Goal: Book appointment/travel/reservation

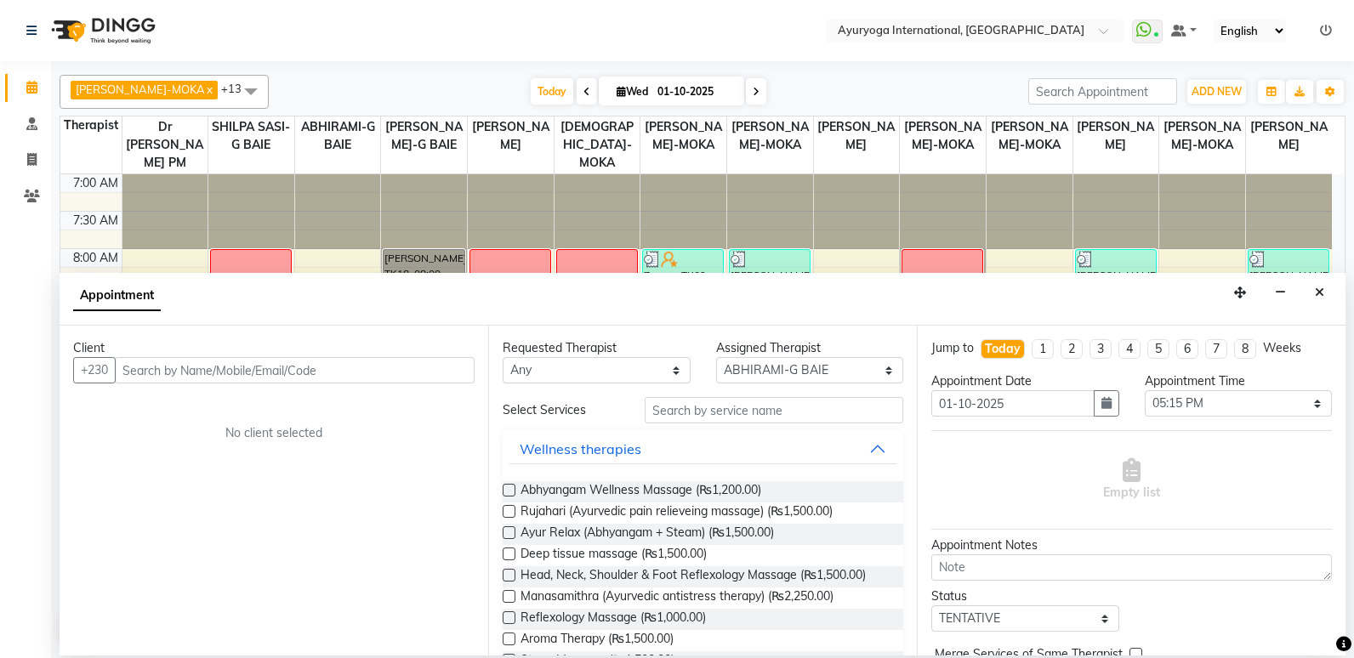
select select "70418"
select select "1035"
select select "tentative"
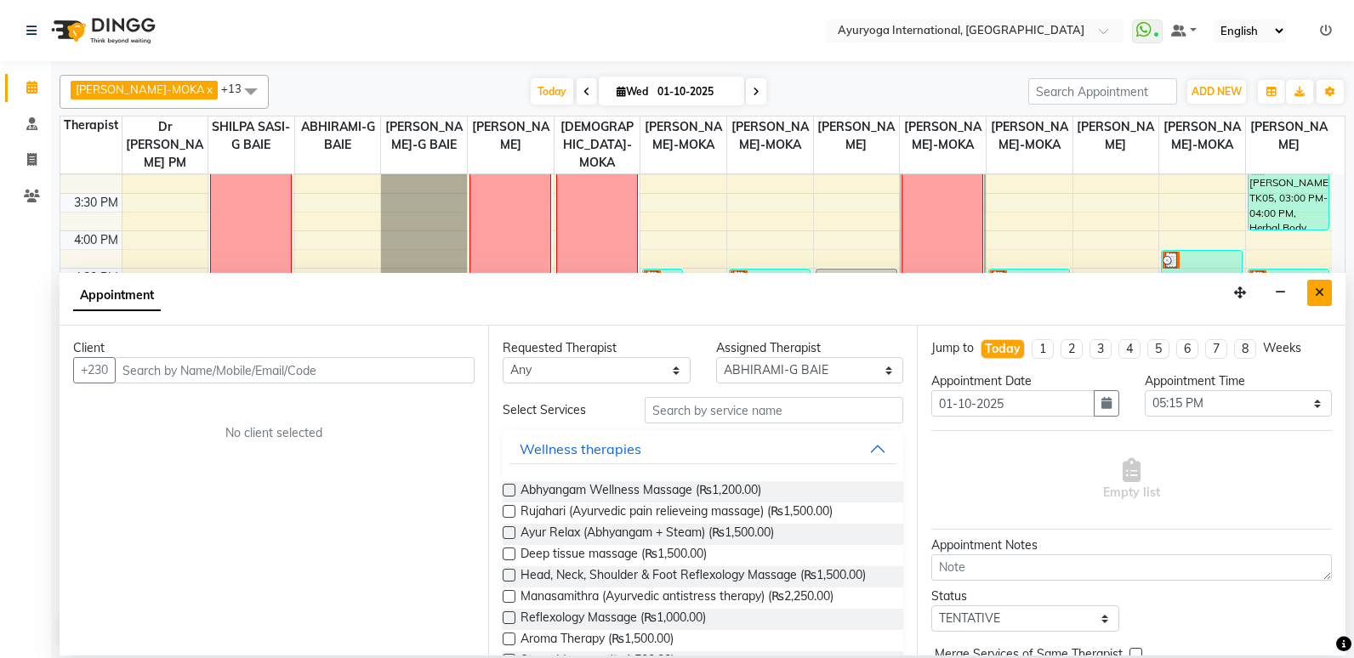
click at [1318, 296] on icon "Close" at bounding box center [1319, 293] width 9 height 12
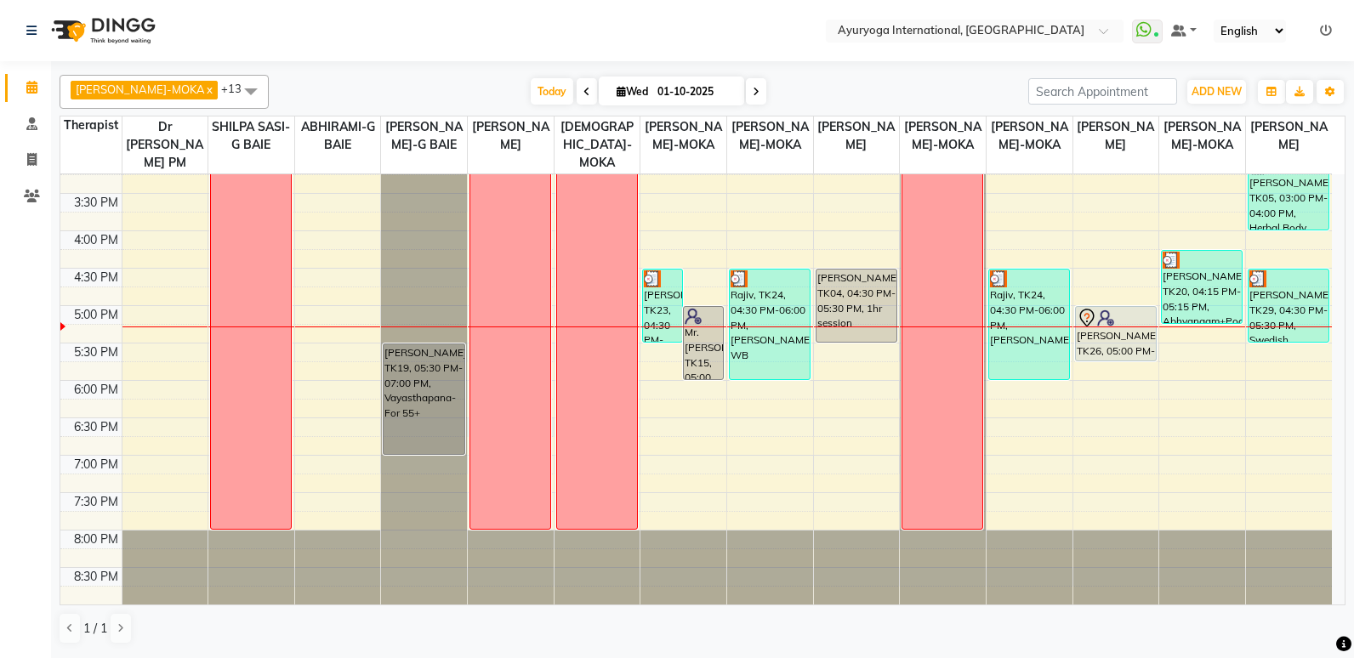
click at [469, 429] on div "7:00 AM 7:30 AM 8:00 AM 8:30 AM 9:00 AM 9:30 AM 10:00 AM 10:30 AM 11:00 AM 11:3…" at bounding box center [696, 81] width 1272 height 1047
select select "19827"
select select "1110"
select select "tentative"
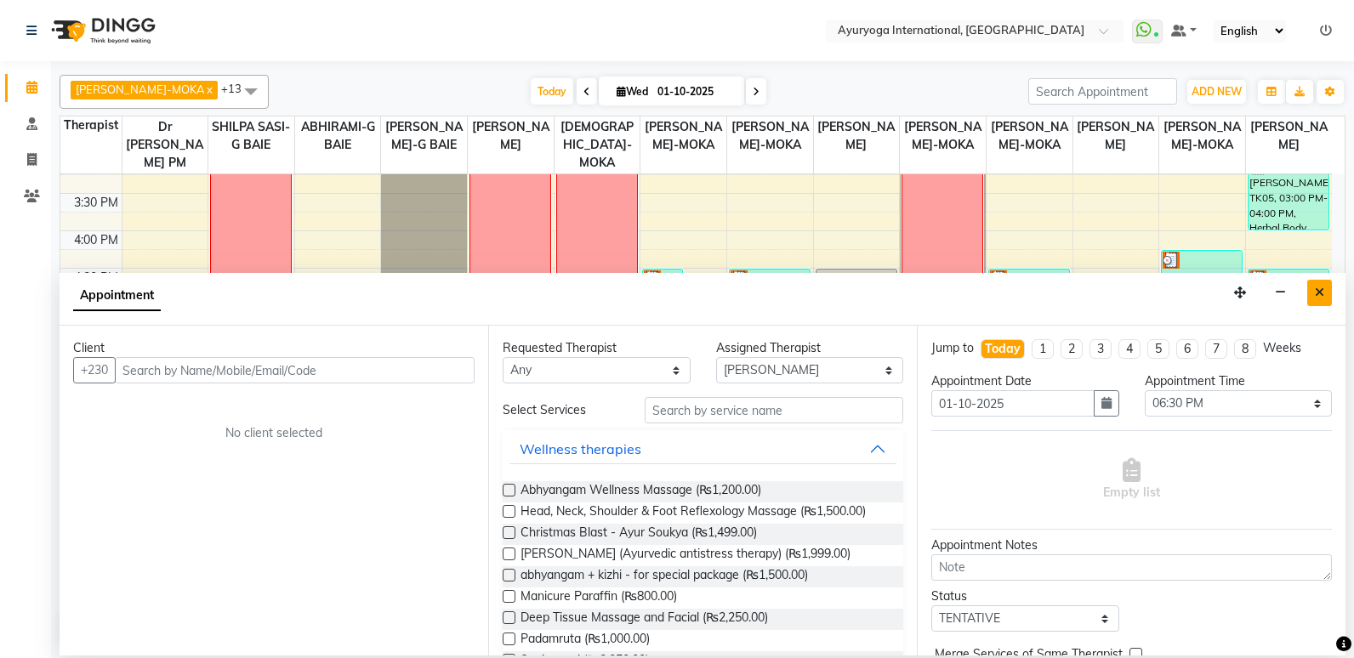
click at [1317, 288] on icon "Close" at bounding box center [1319, 293] width 9 height 12
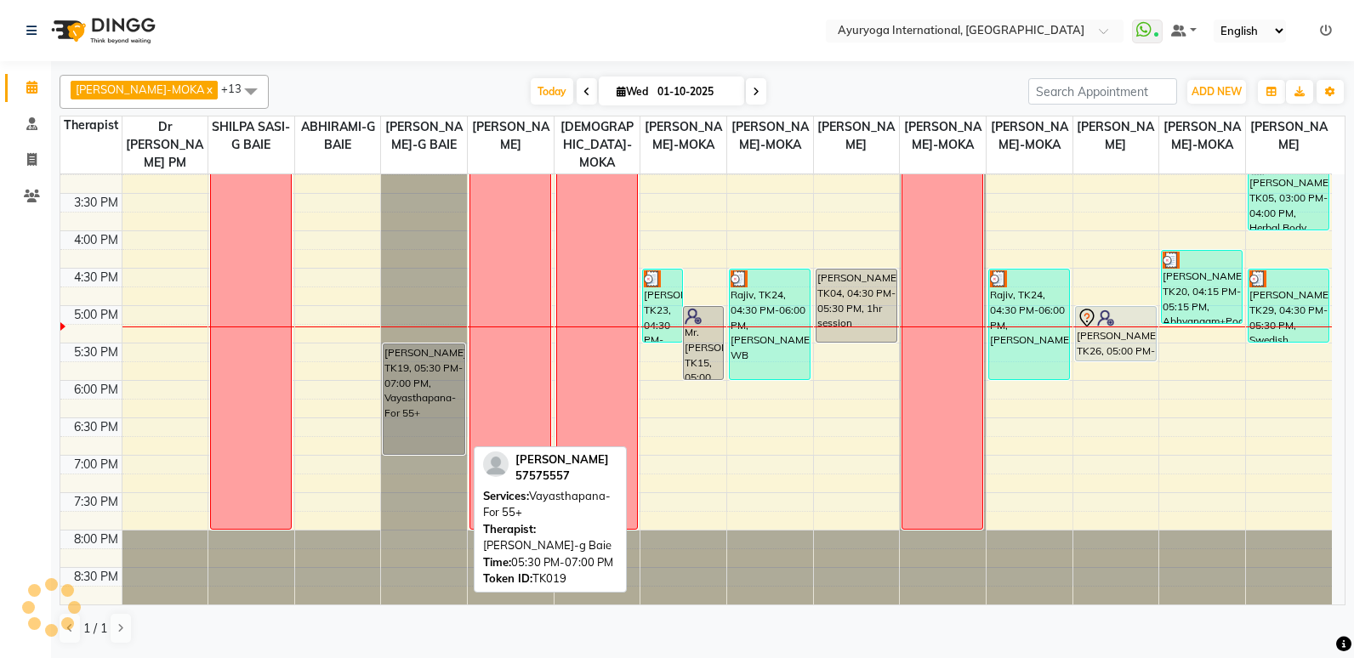
click at [438, 385] on div "[PERSON_NAME], TK19, 05:30 PM-07:00 PM, Vayasthapana-For 55+" at bounding box center [424, 399] width 80 height 110
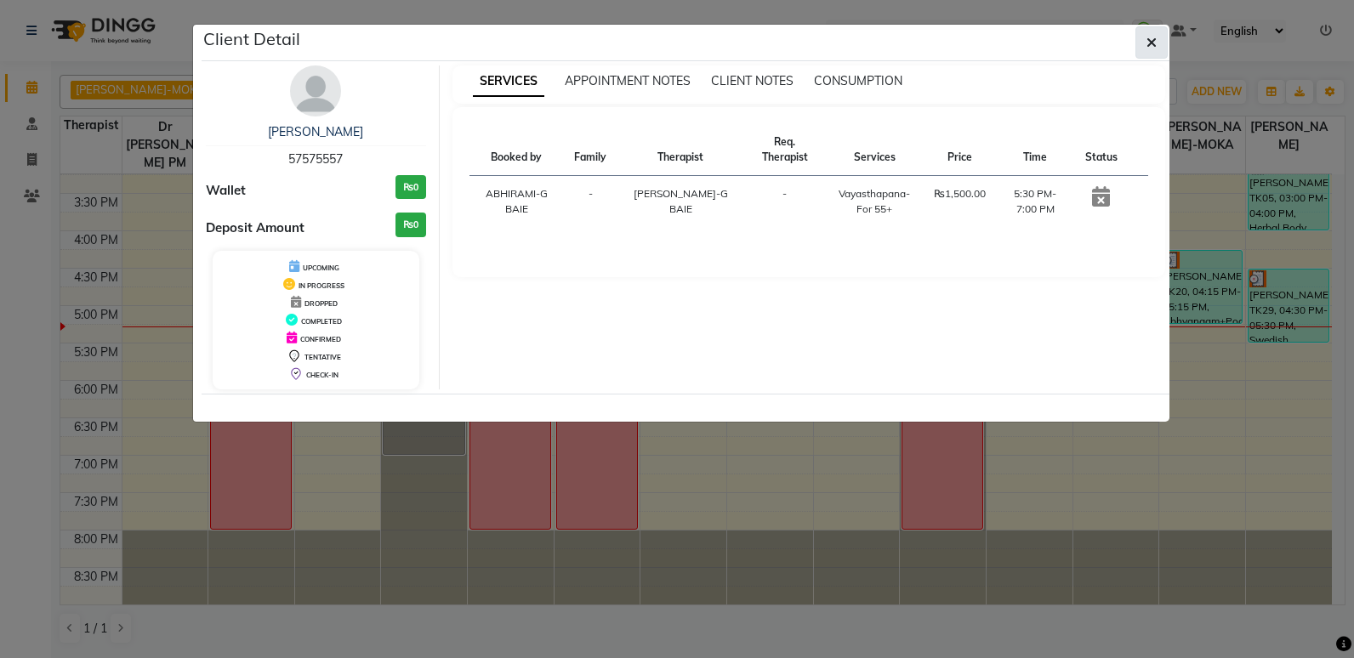
click at [1154, 44] on icon "button" at bounding box center [1152, 43] width 10 height 14
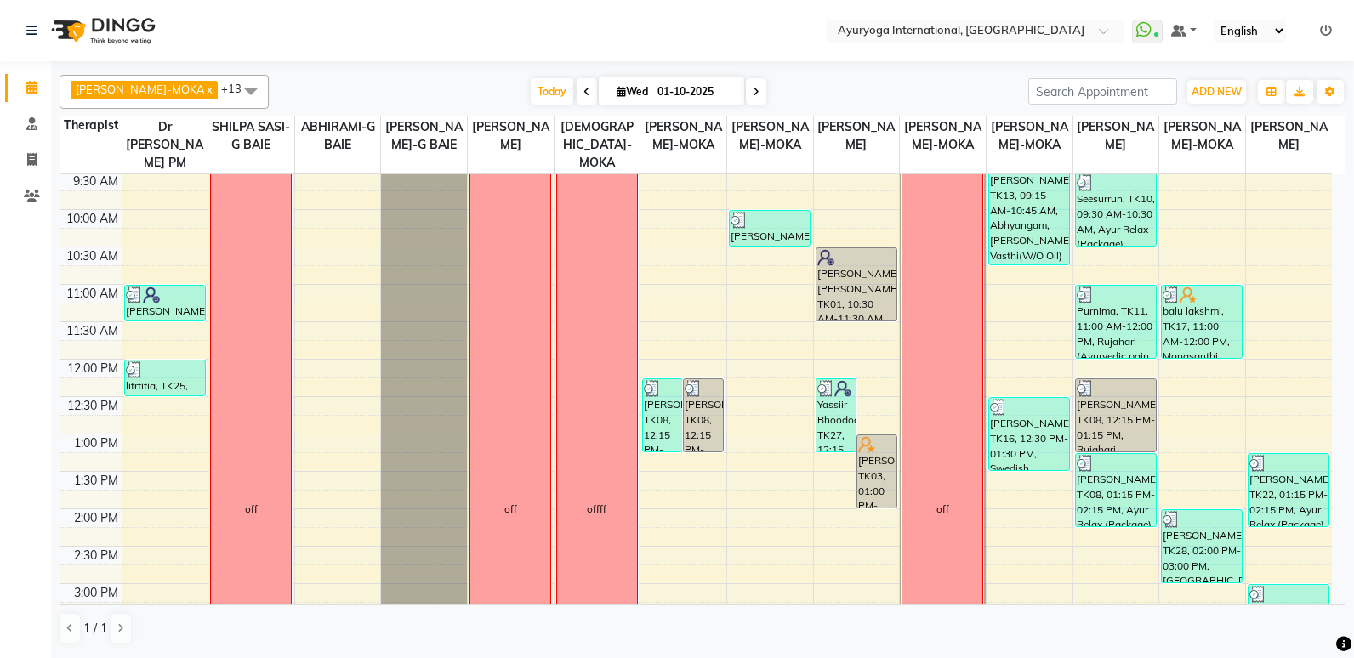
scroll to position [170, 0]
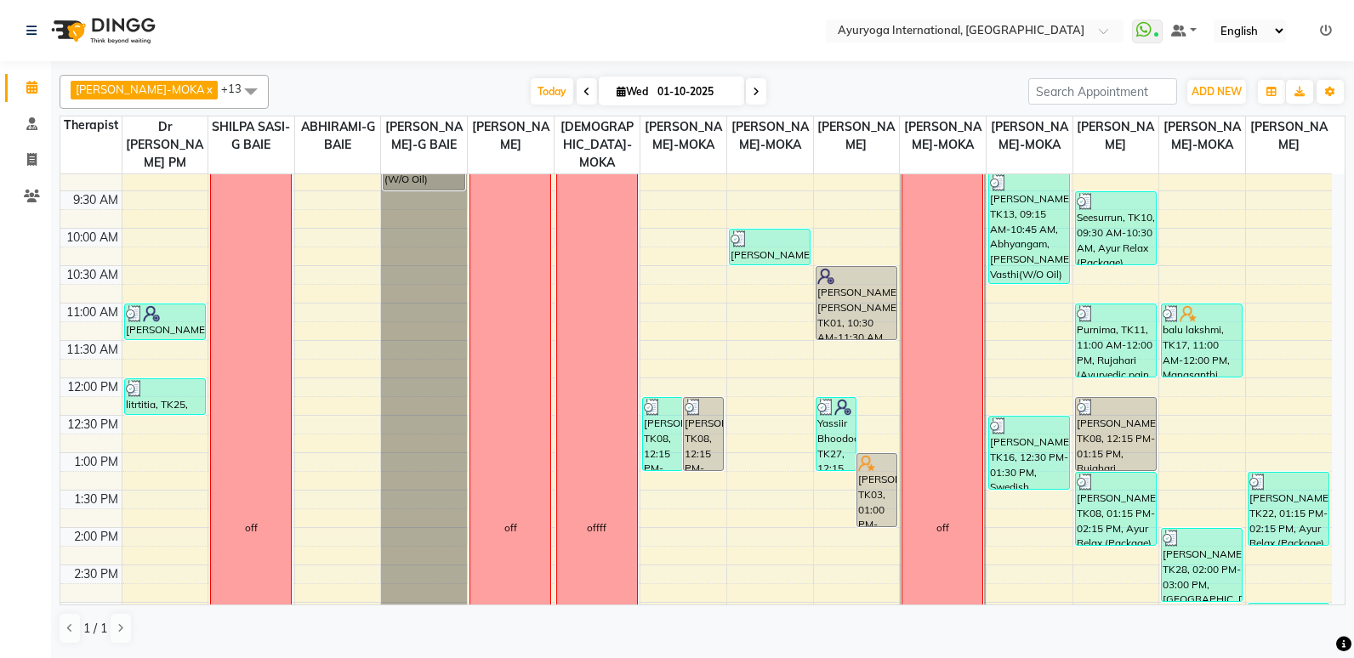
click at [746, 95] on span at bounding box center [756, 91] width 20 height 26
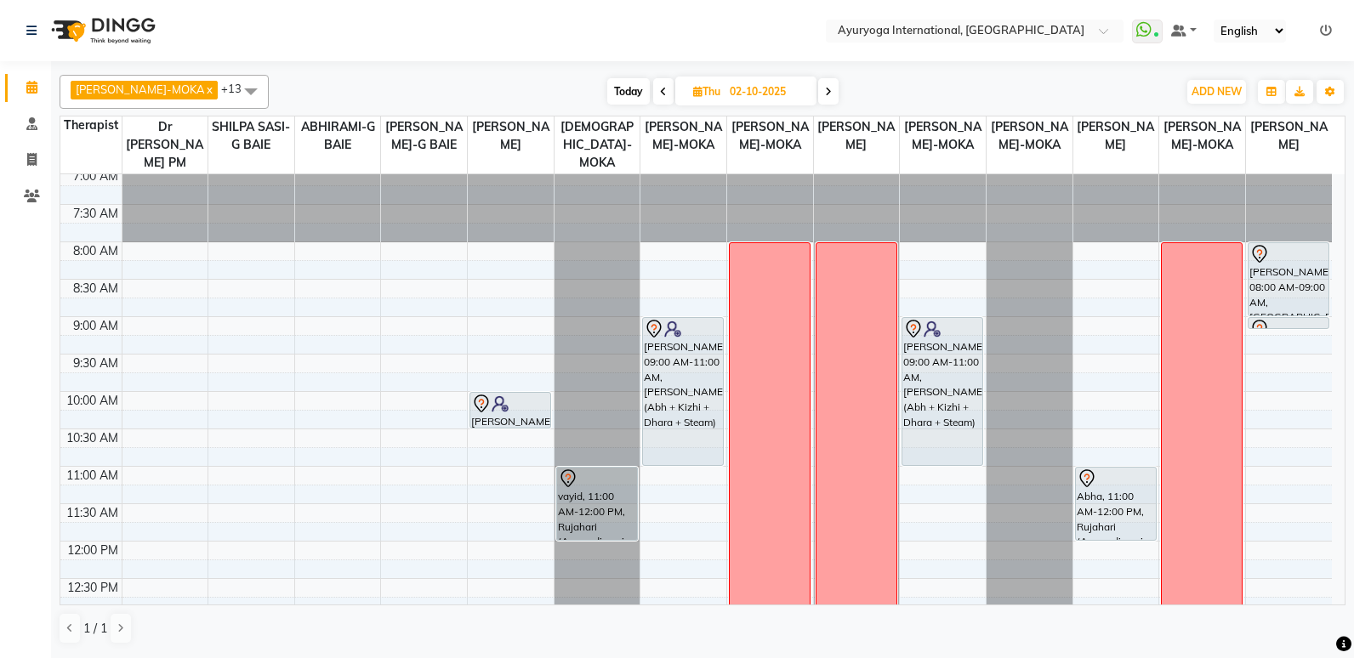
scroll to position [0, 0]
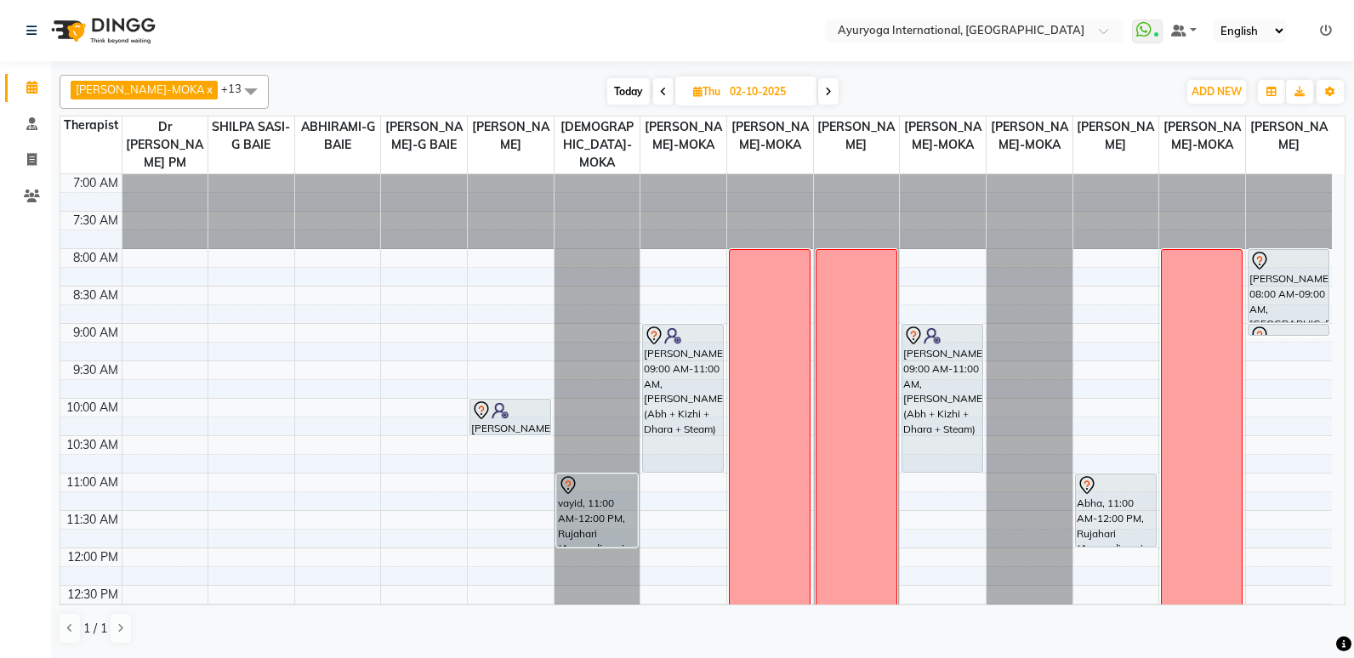
click at [818, 81] on span at bounding box center [828, 91] width 20 height 26
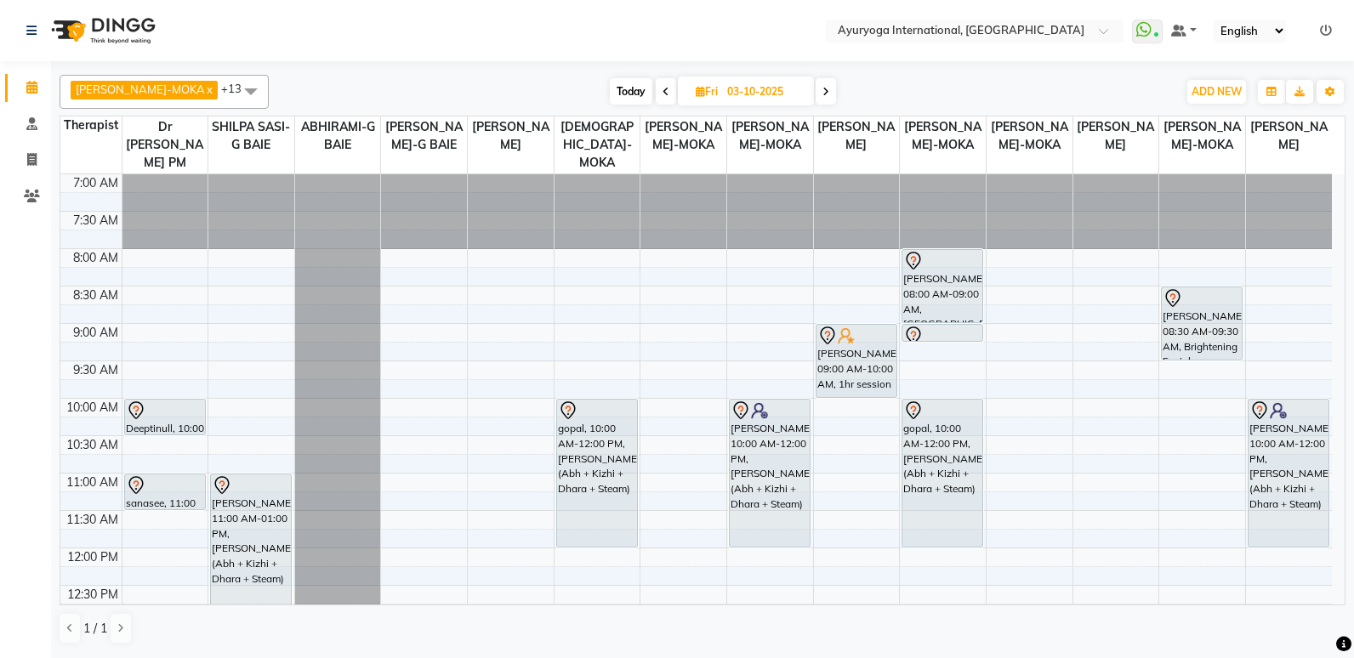
click at [816, 88] on span at bounding box center [826, 91] width 20 height 26
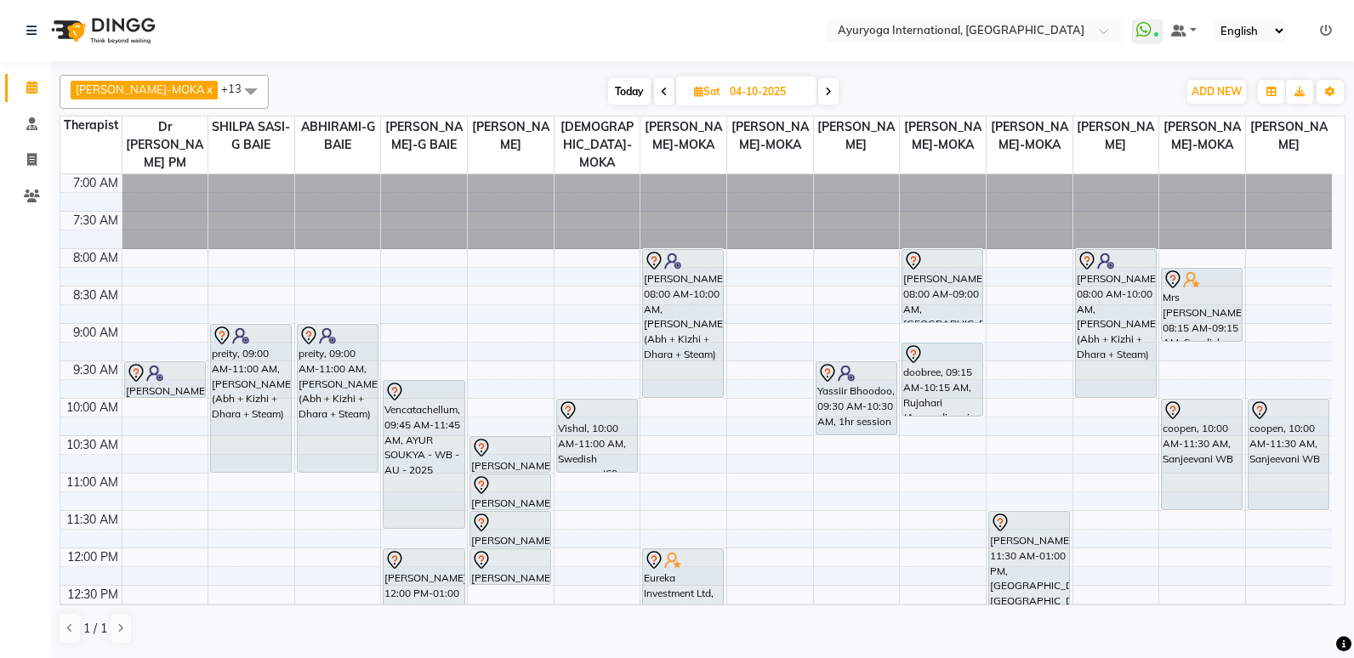
click at [825, 96] on icon at bounding box center [828, 92] width 7 height 10
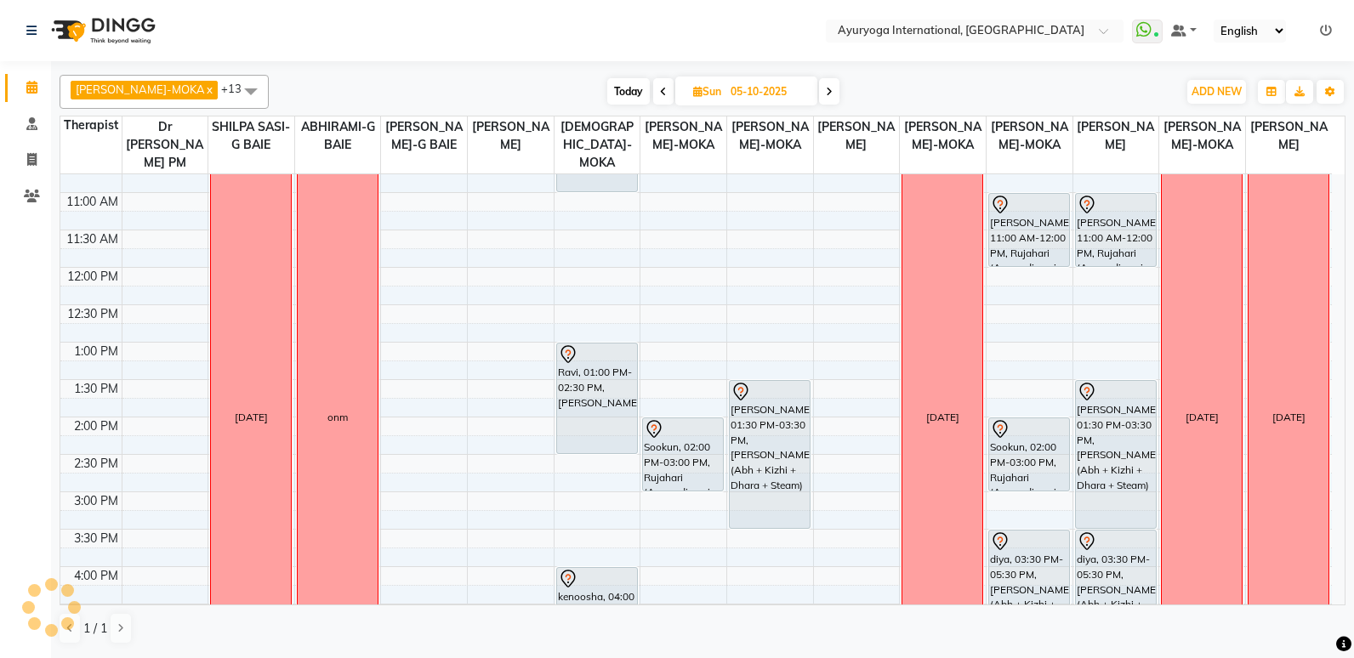
scroll to position [191, 0]
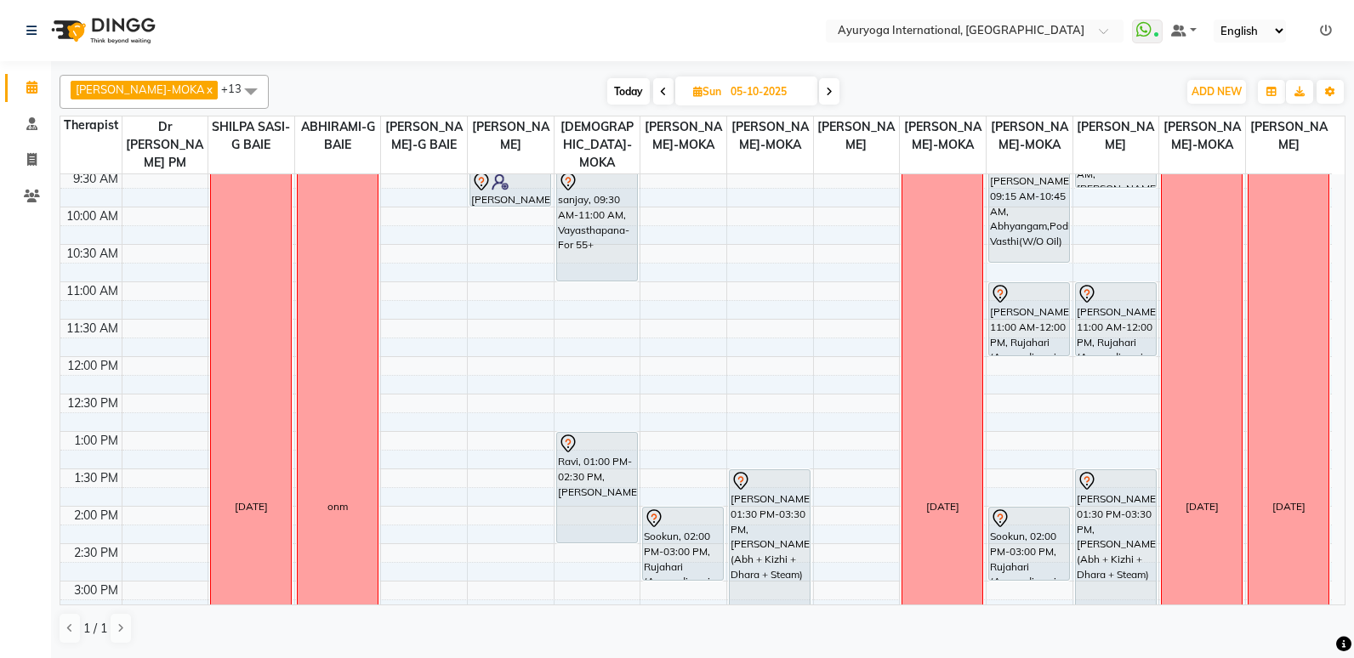
click at [607, 81] on span "Today" at bounding box center [628, 91] width 43 height 26
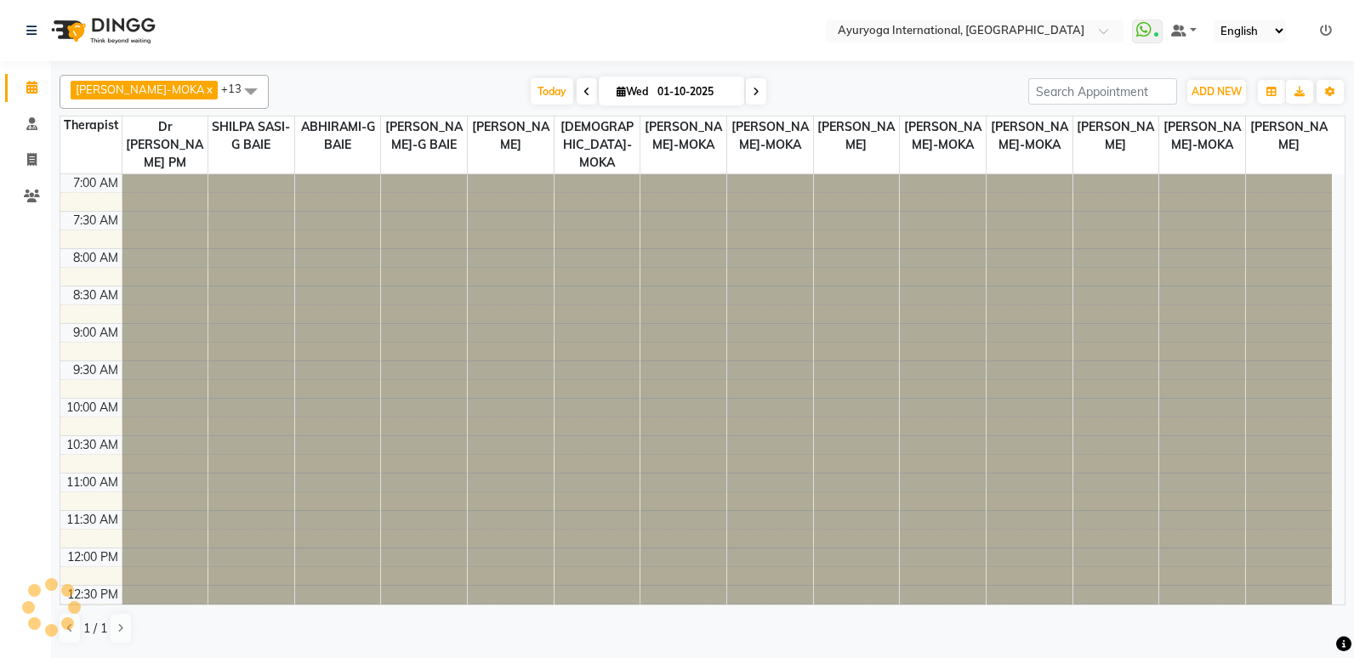
scroll to position [617, 0]
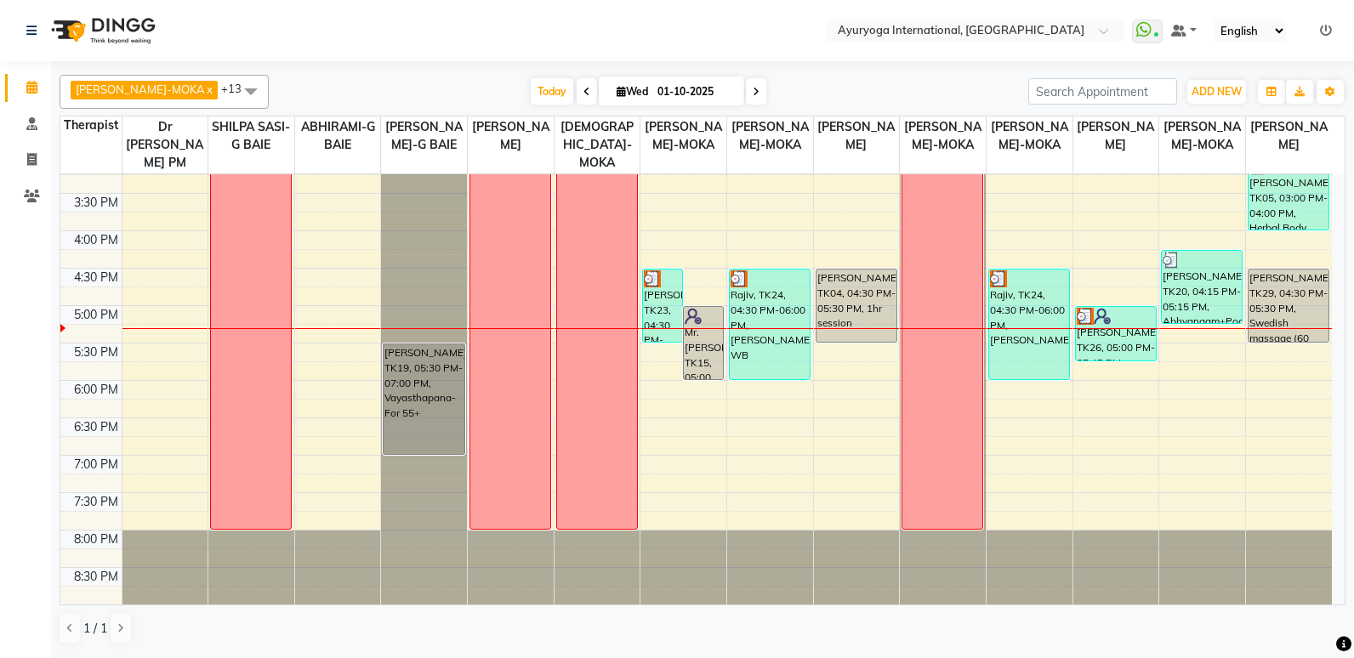
click at [746, 83] on span at bounding box center [756, 91] width 20 height 26
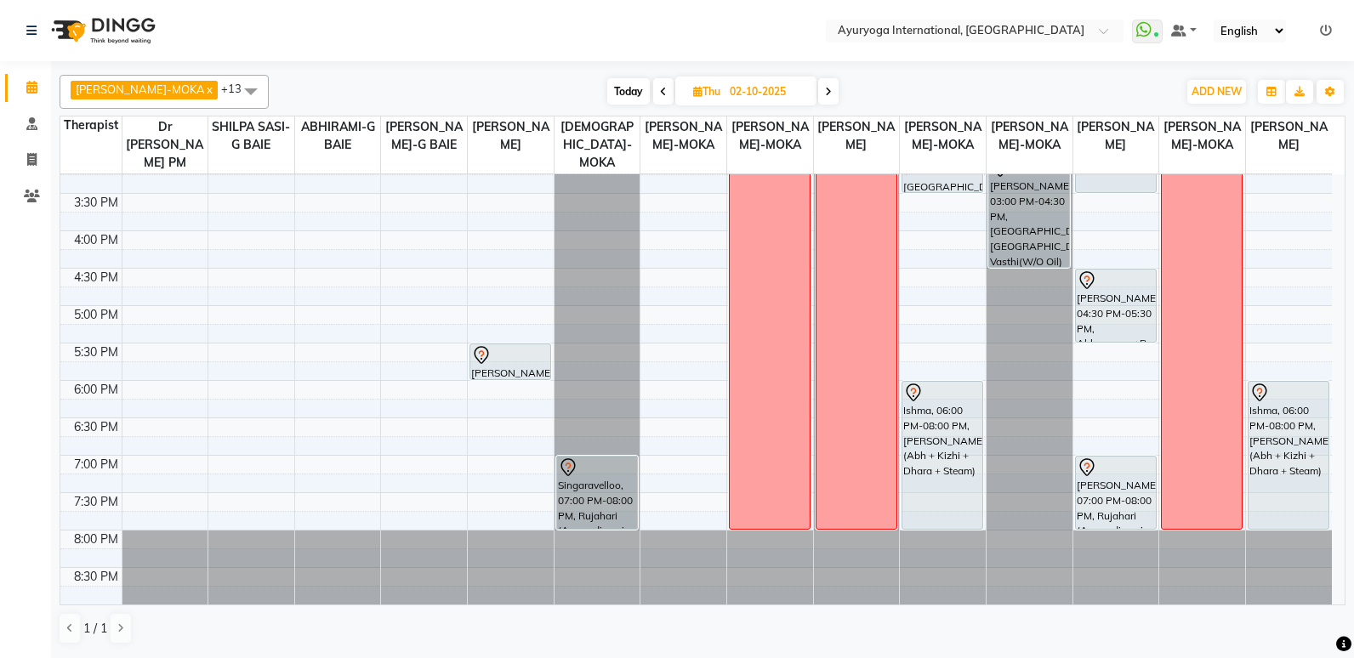
click at [611, 88] on span "Today" at bounding box center [628, 91] width 43 height 26
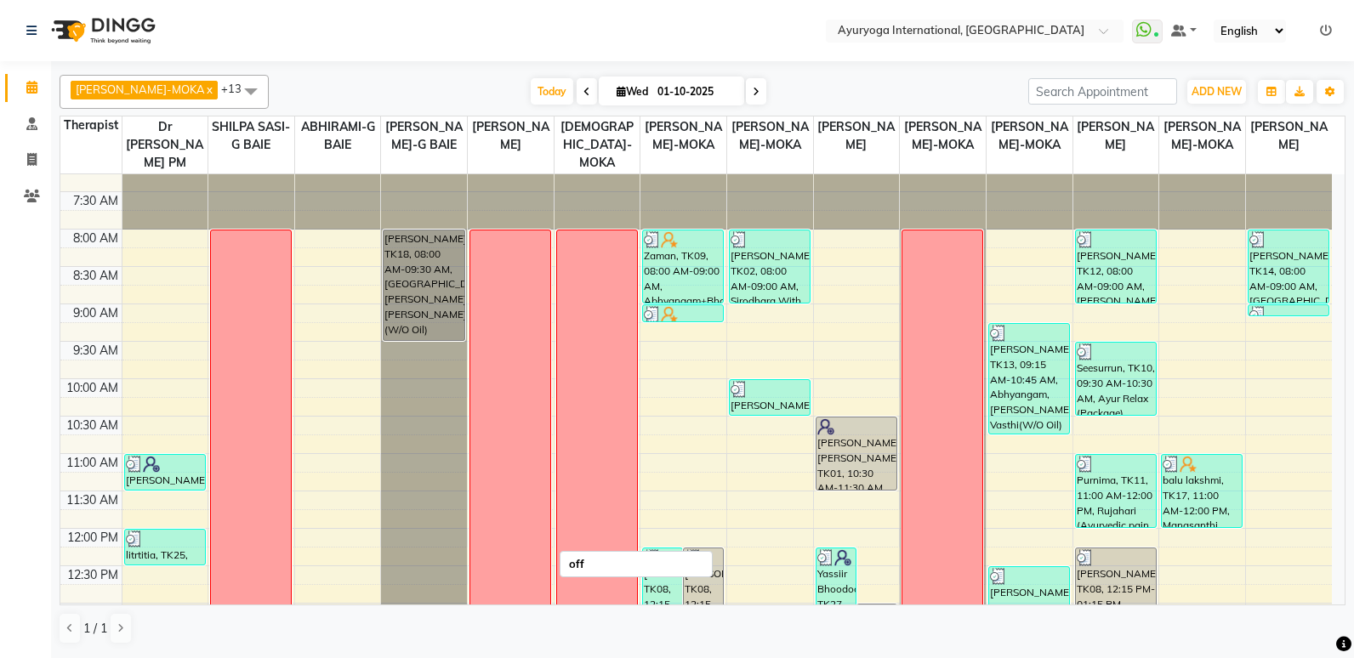
scroll to position [0, 0]
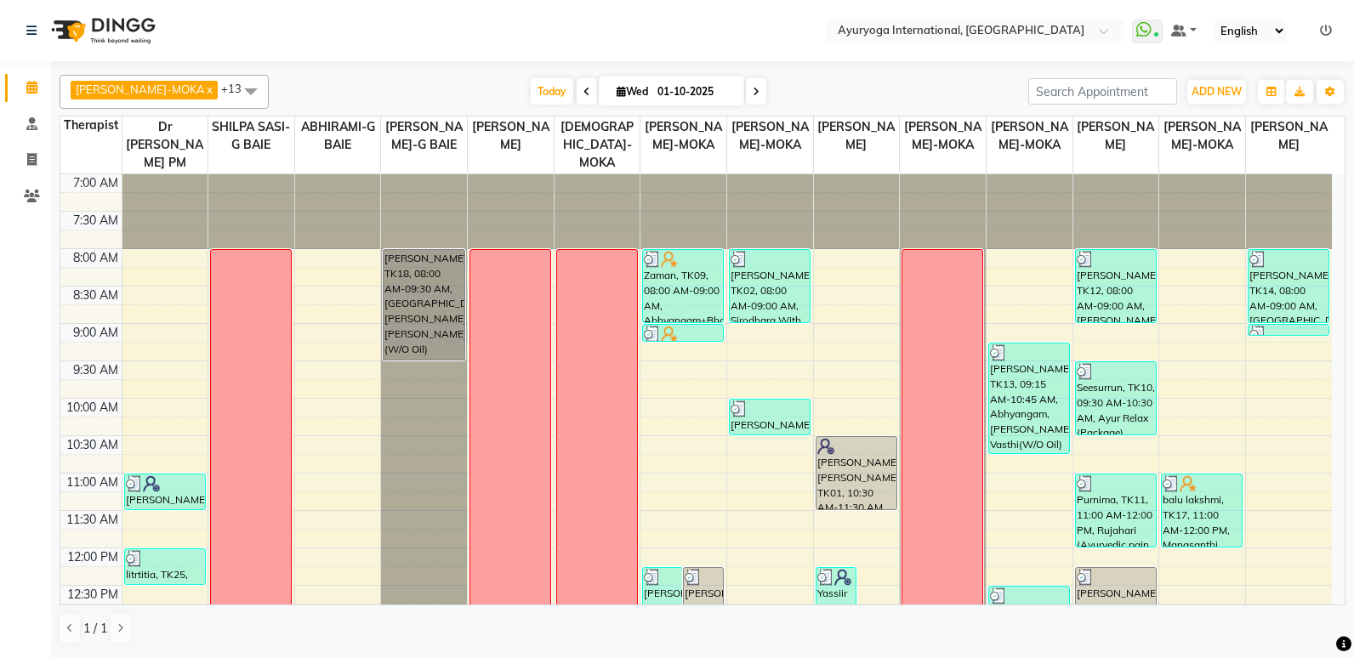
click at [753, 87] on icon at bounding box center [756, 92] width 7 height 10
type input "02-10-2025"
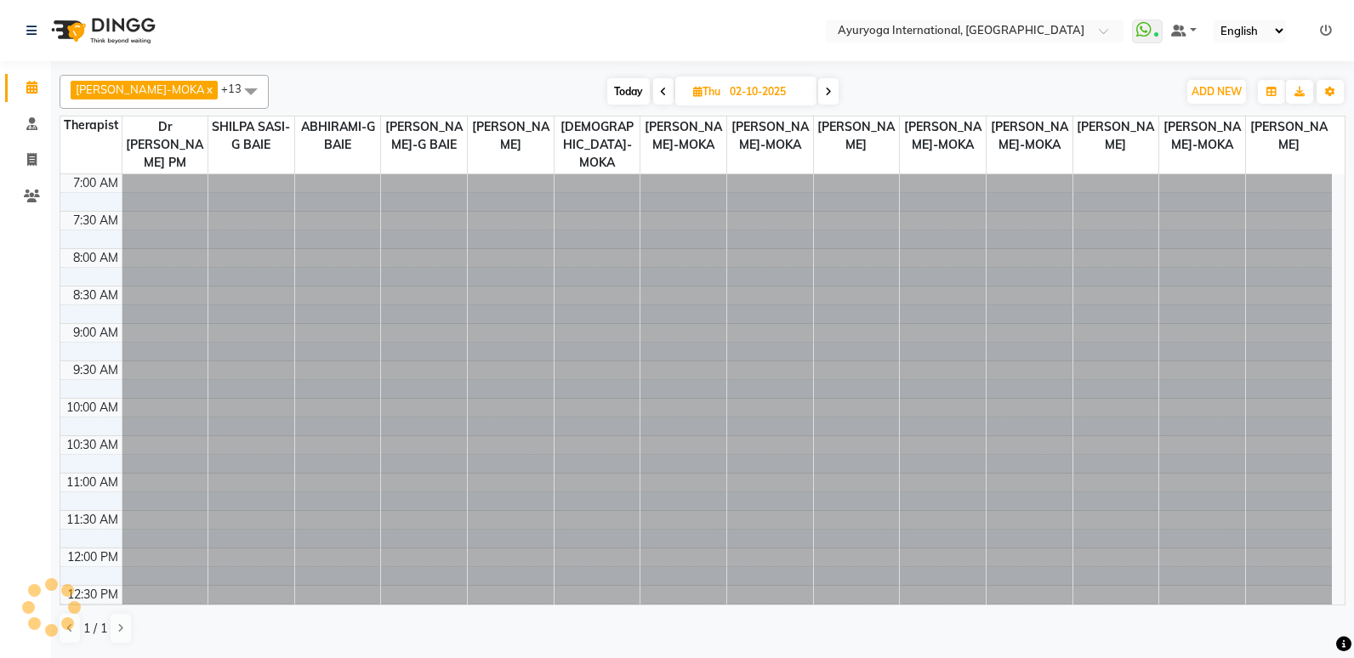
click at [733, 86] on input "02-10-2025" at bounding box center [767, 92] width 85 height 26
select select "10"
select select "2025"
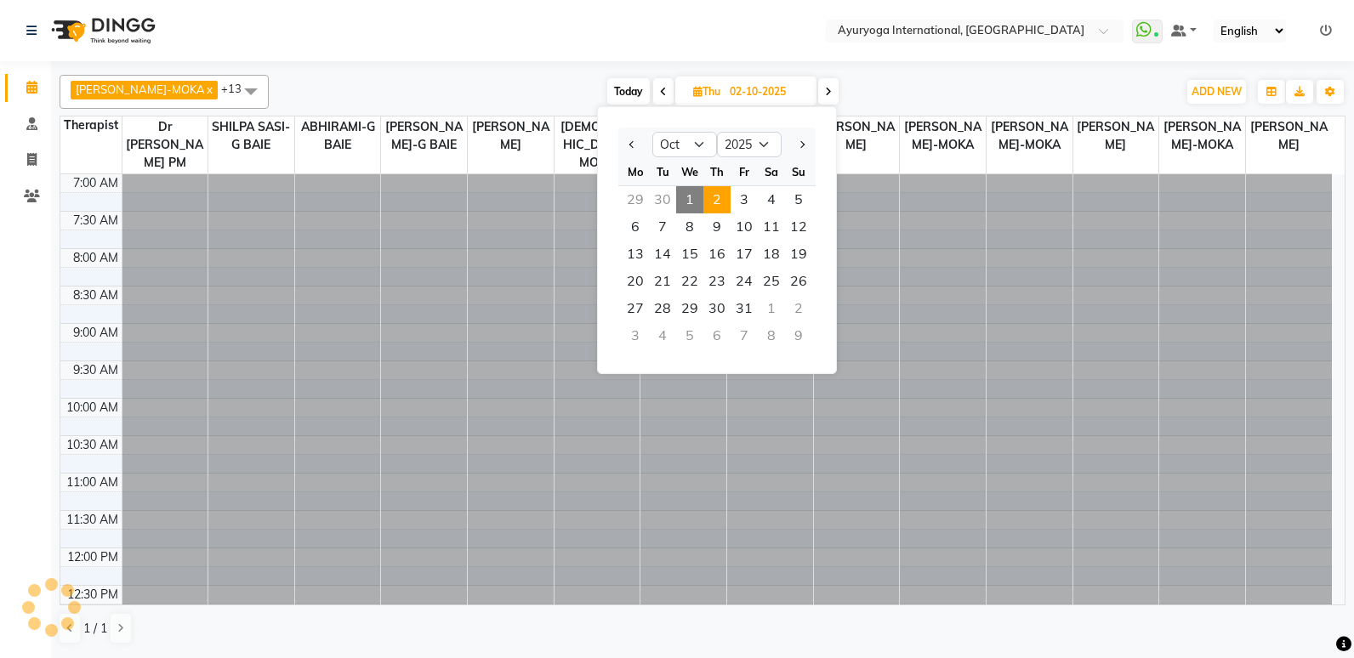
scroll to position [617, 0]
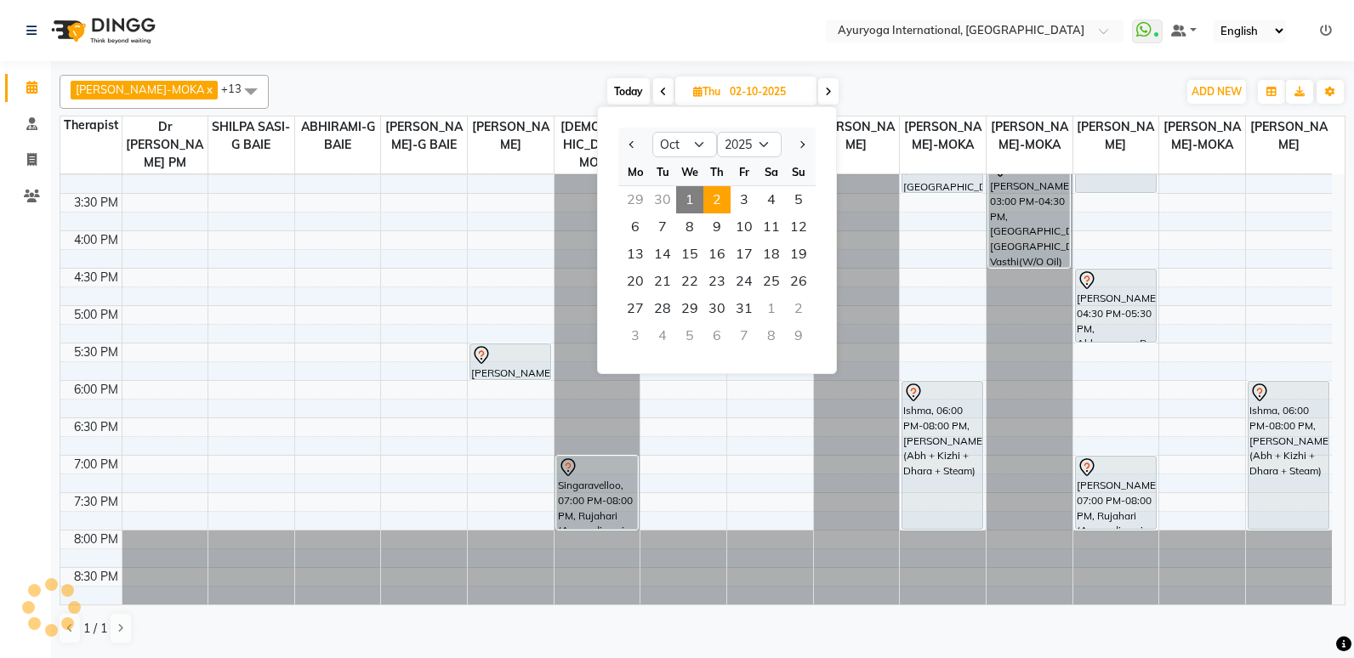
drag, startPoint x: 733, startPoint y: 86, endPoint x: 903, endPoint y: 71, distance: 170.8
click at [903, 71] on div "[PERSON_NAME]-MOKA x ABHIRAMI-G BAIE x [PERSON_NAME]-MOKA x ALEENA-MOKA x [PERS…" at bounding box center [703, 359] width 1286 height 583
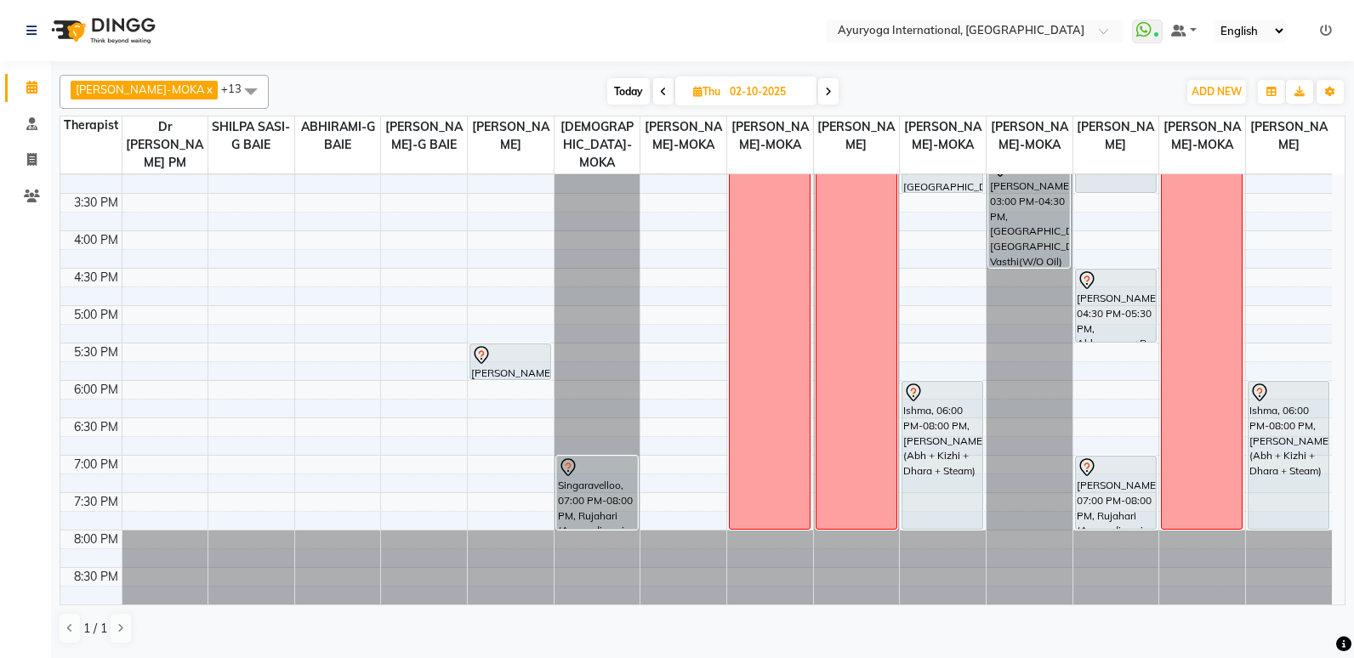
click at [825, 96] on icon at bounding box center [828, 92] width 7 height 10
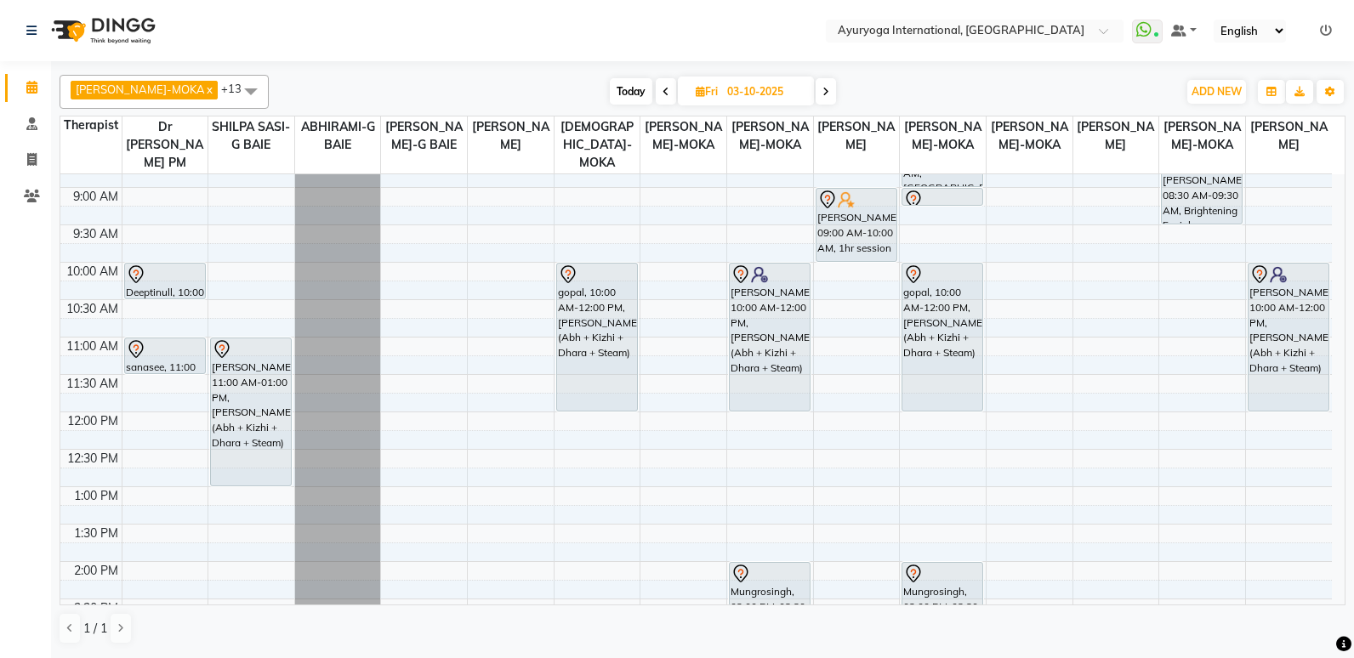
scroll to position [106, 0]
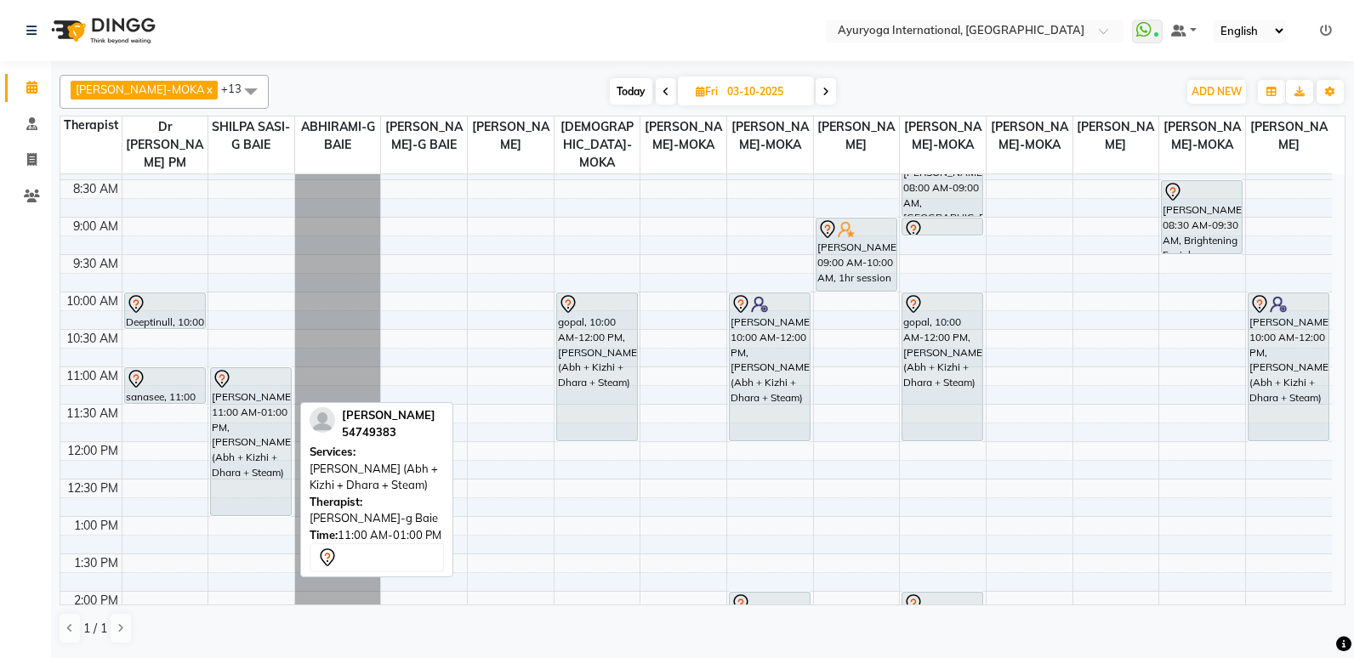
click at [240, 452] on div "[PERSON_NAME], 11:00 AM-01:00 PM, [PERSON_NAME] (Abh + Kizhi + Dhara + Steam)" at bounding box center [251, 441] width 80 height 147
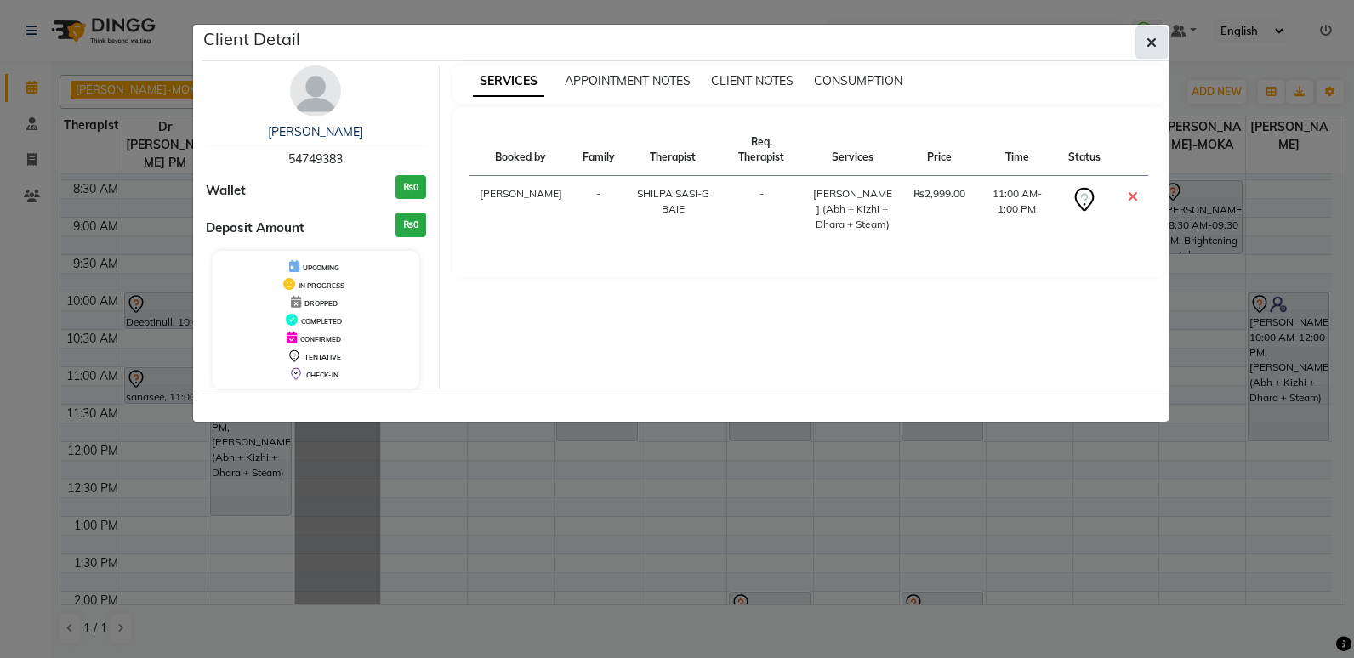
click at [1149, 36] on icon "button" at bounding box center [1152, 43] width 10 height 14
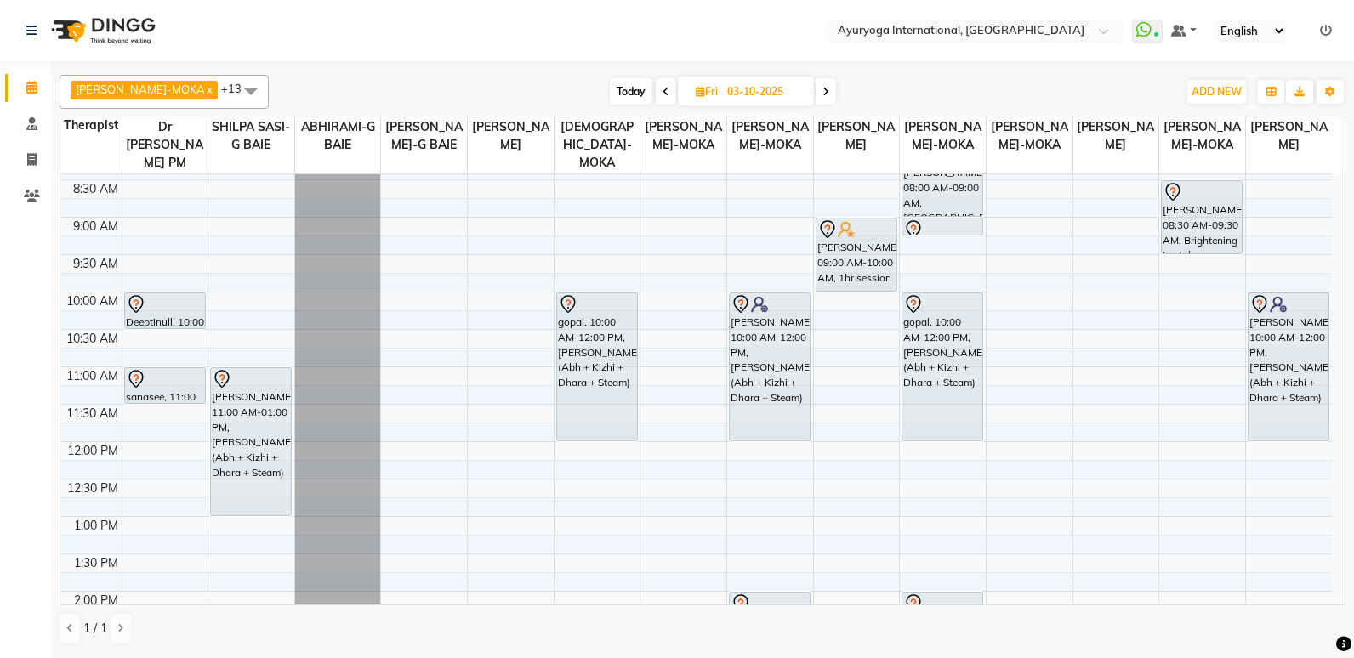
click at [816, 96] on span at bounding box center [826, 91] width 20 height 26
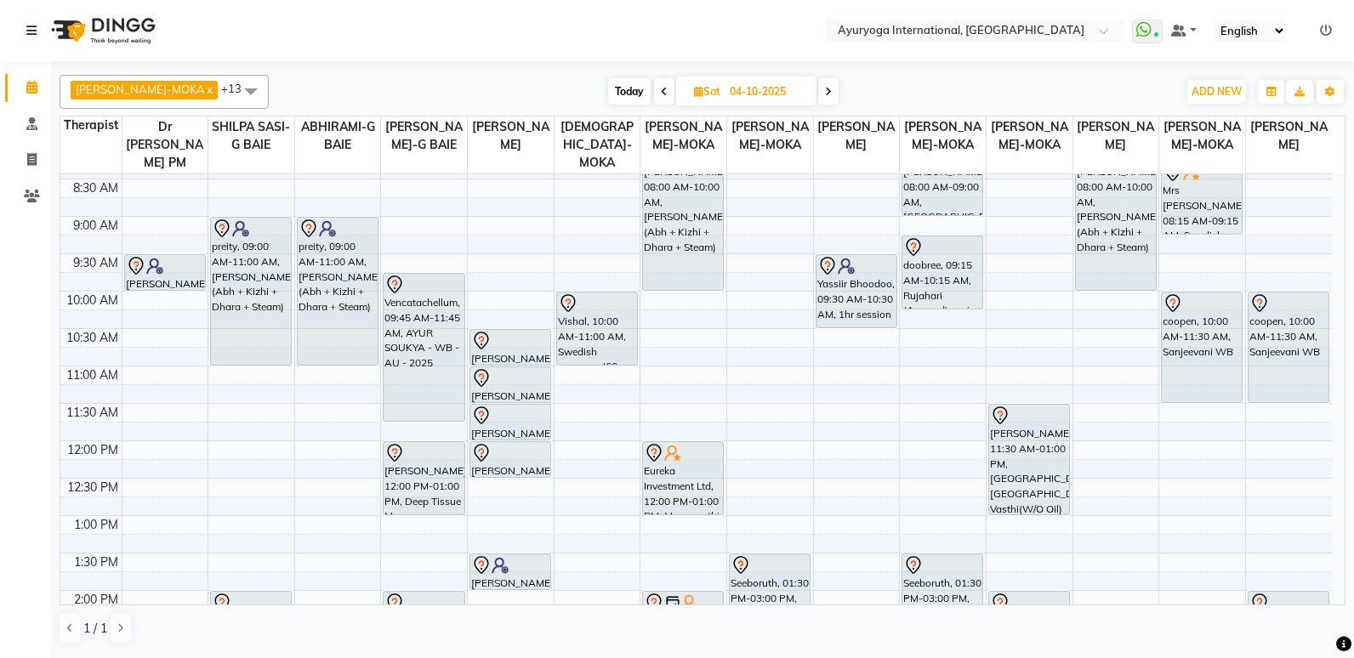
scroll to position [0, 0]
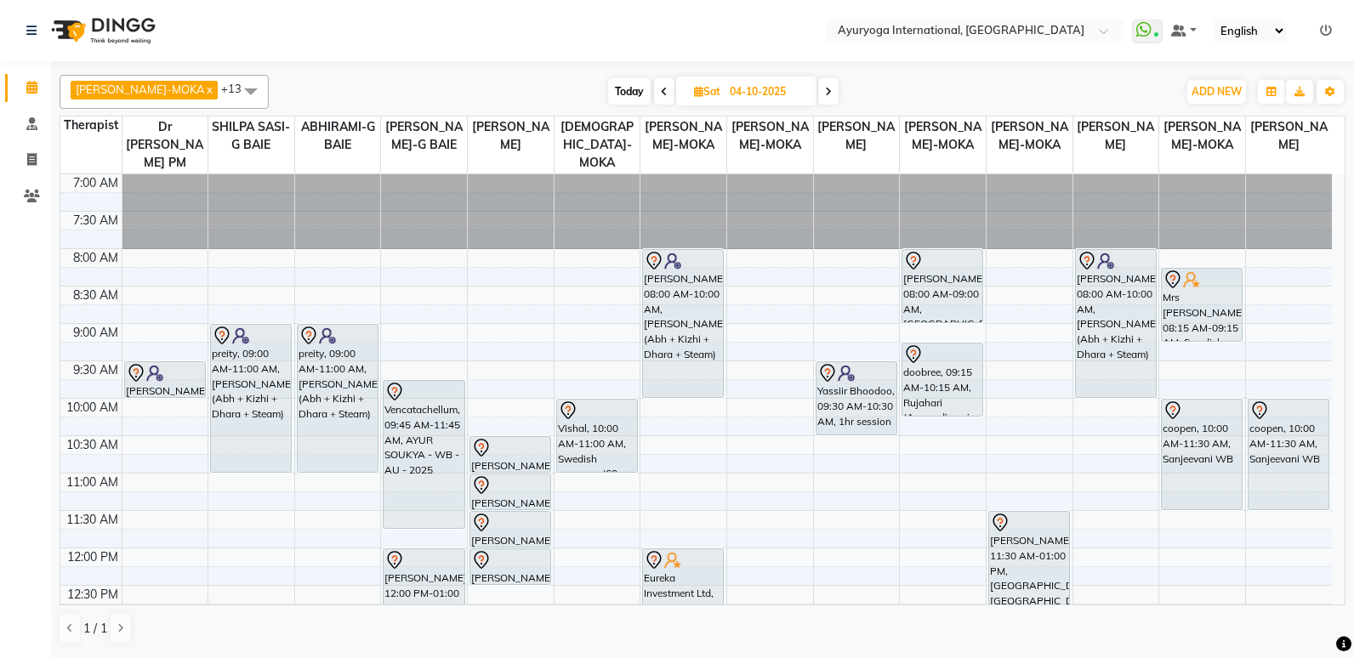
click at [617, 94] on span "Today" at bounding box center [629, 91] width 43 height 26
type input "01-10-2025"
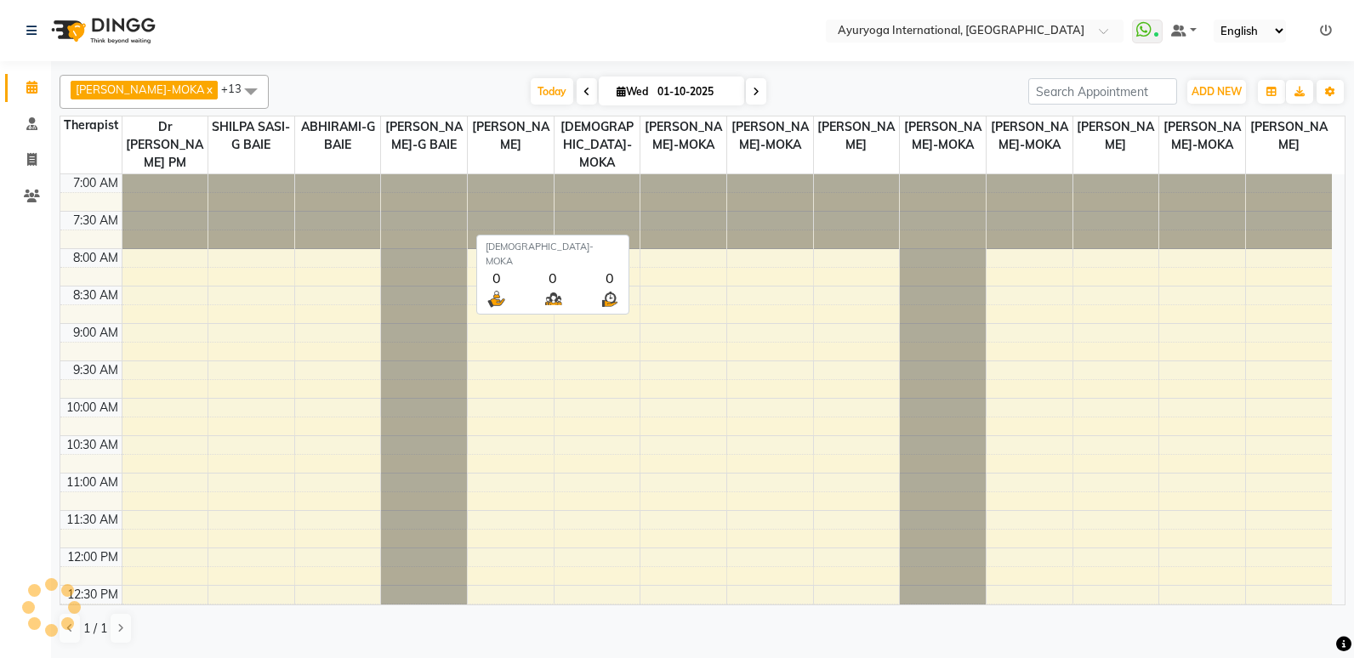
scroll to position [617, 0]
